Goal: Find specific page/section: Find specific page/section

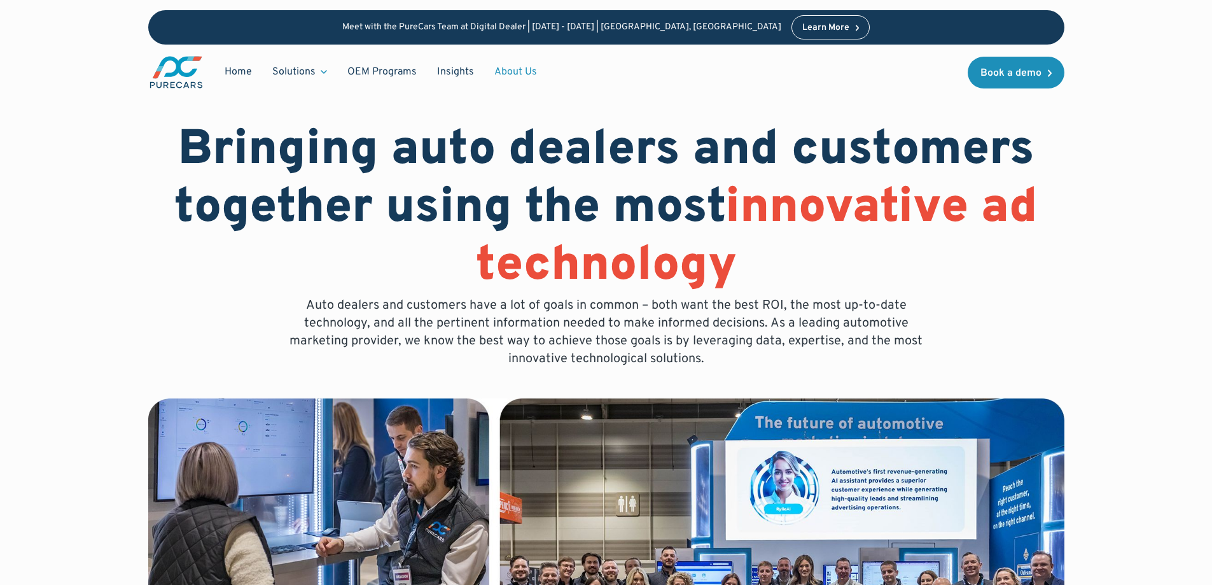
click at [502, 69] on link "About Us" at bounding box center [515, 72] width 63 height 24
click at [239, 73] on link "Home" at bounding box center [238, 72] width 48 height 24
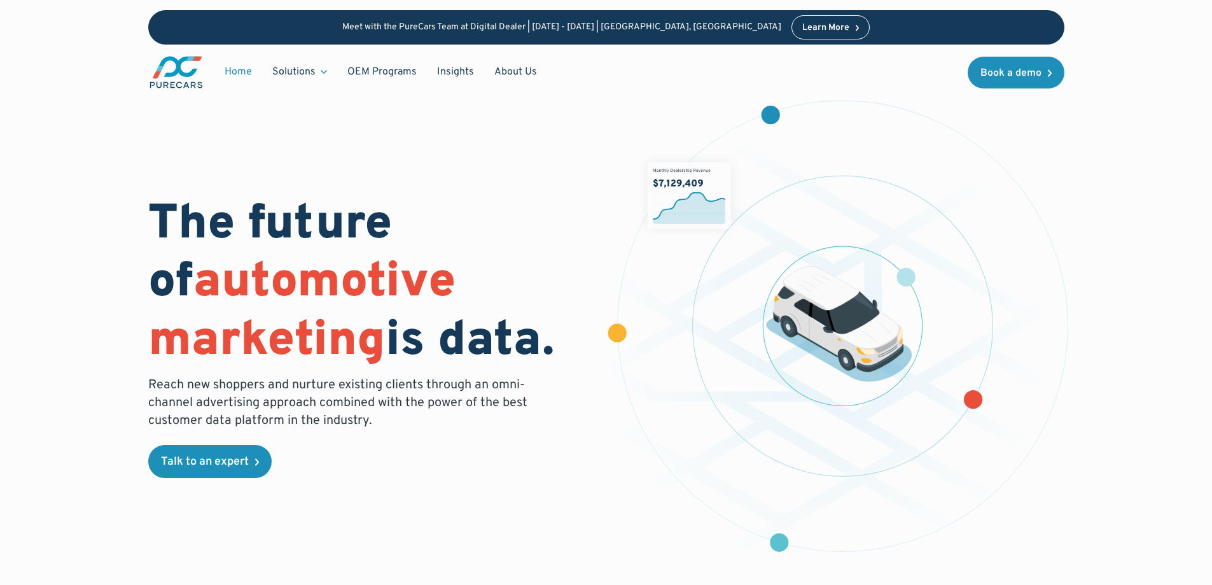
click at [25, 221] on div "The future of automotive marketing is data. Reach new shoppers and nurture exis…" at bounding box center [606, 317] width 1212 height 634
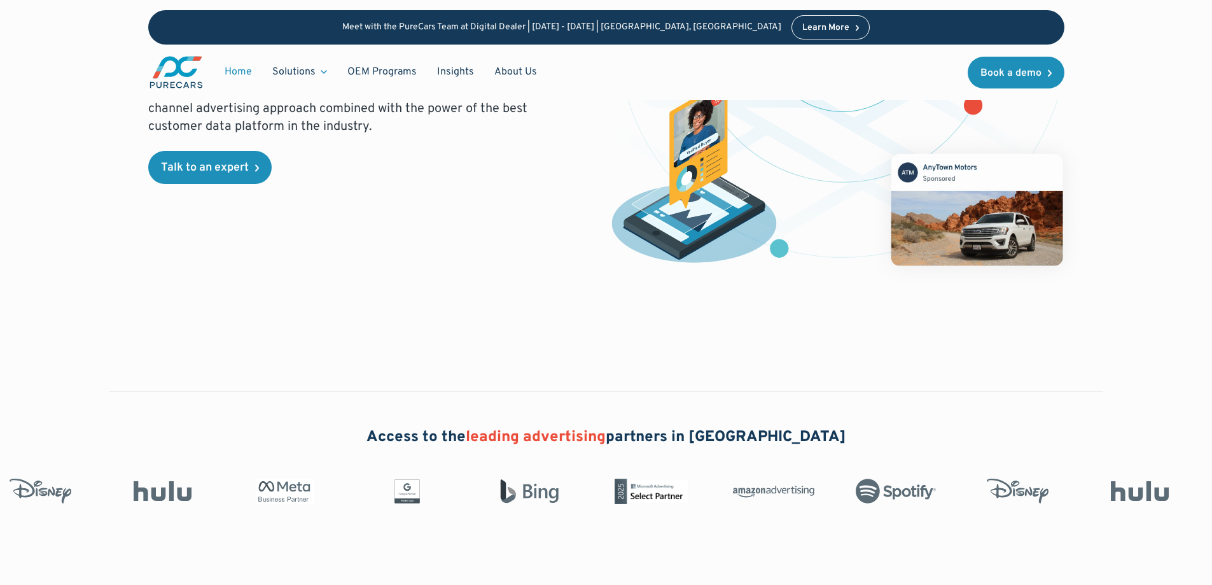
scroll to position [237, 0]
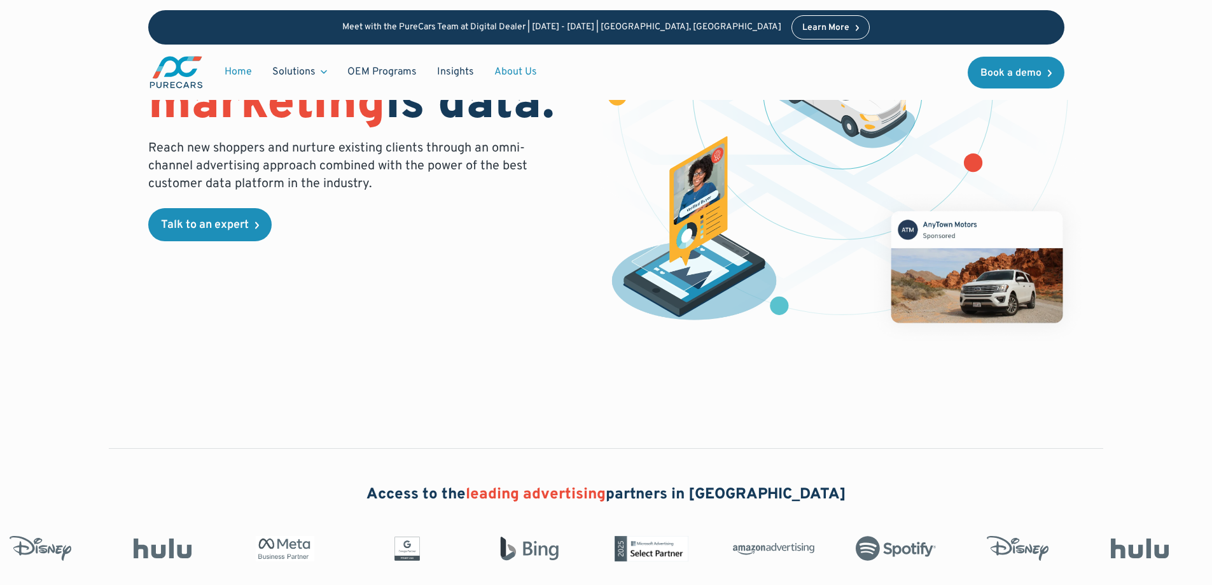
click at [507, 71] on link "About Us" at bounding box center [515, 72] width 63 height 24
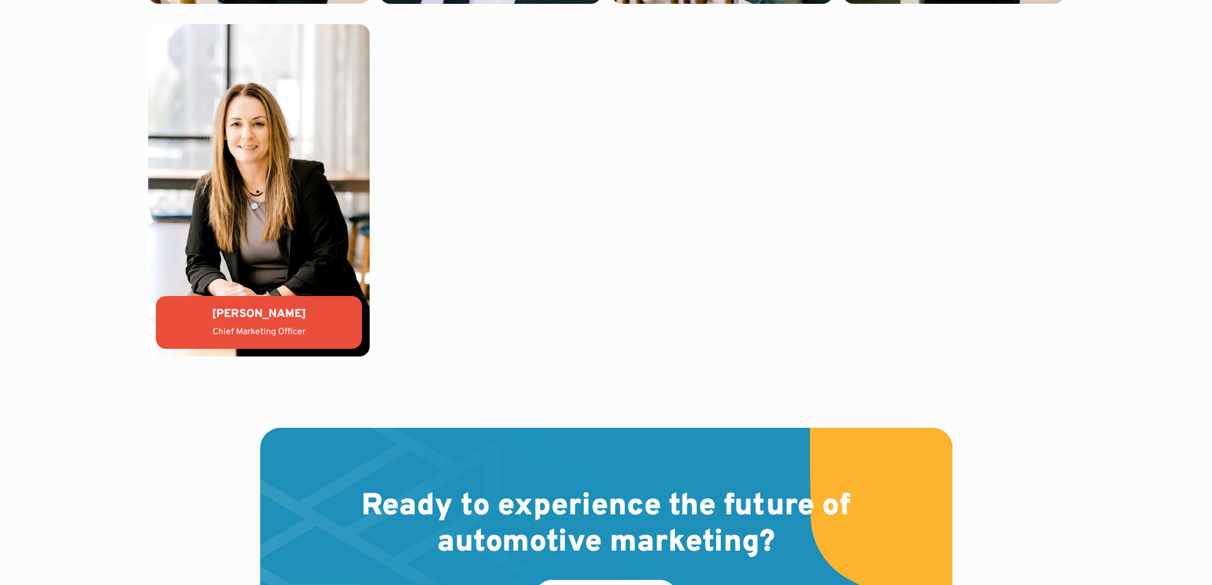
scroll to position [3245, 0]
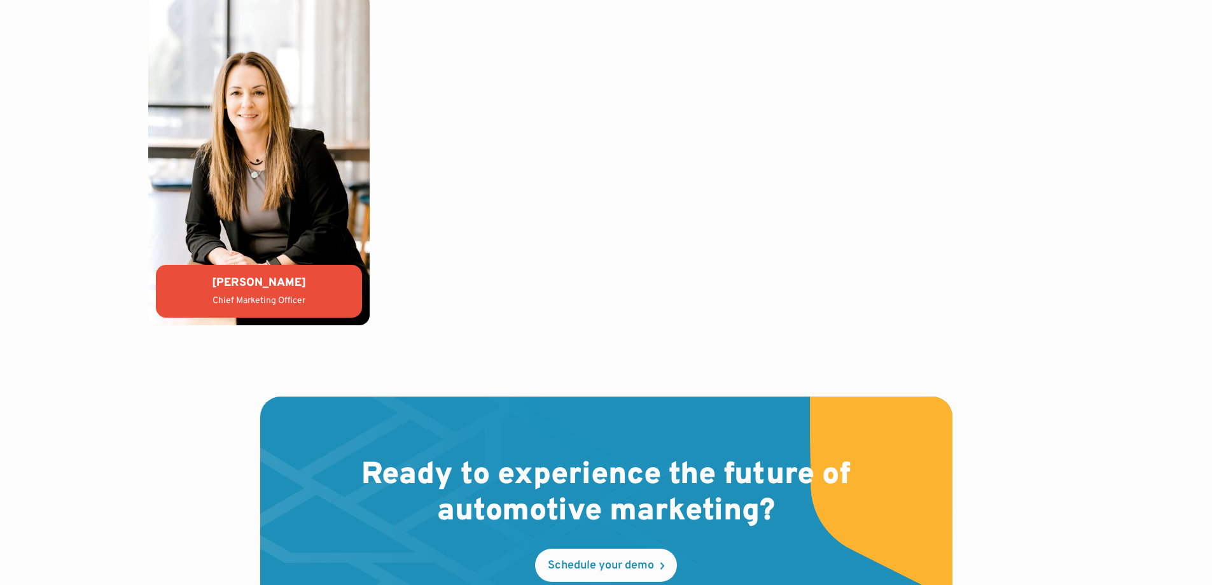
click at [274, 289] on div "[PERSON_NAME]" at bounding box center [259, 283] width 186 height 16
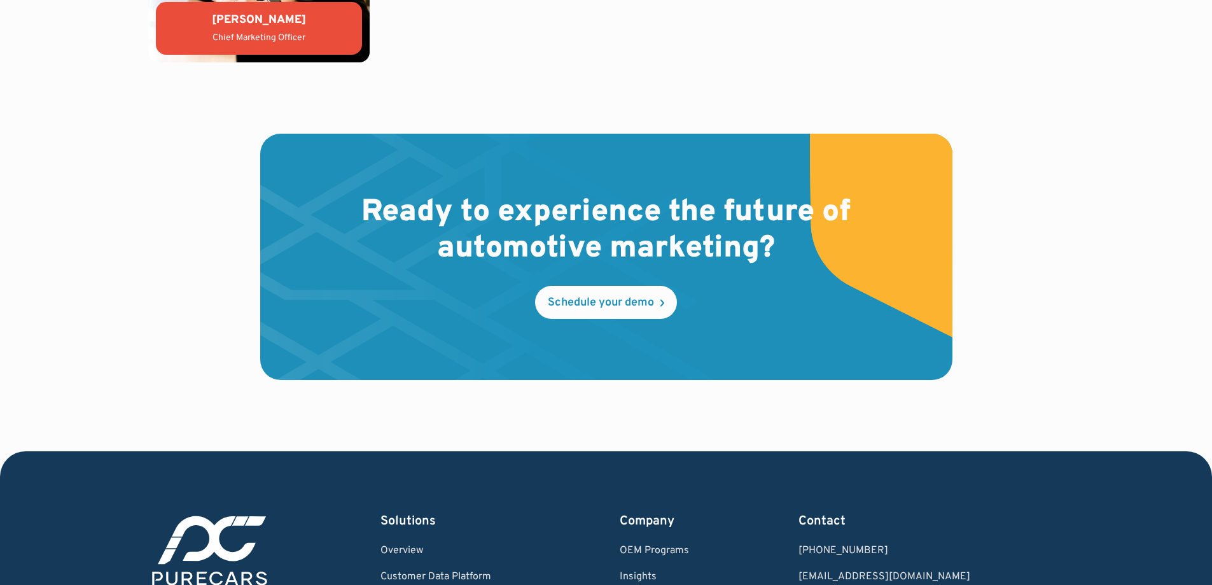
scroll to position [3752, 0]
